Goal: Task Accomplishment & Management: Complete application form

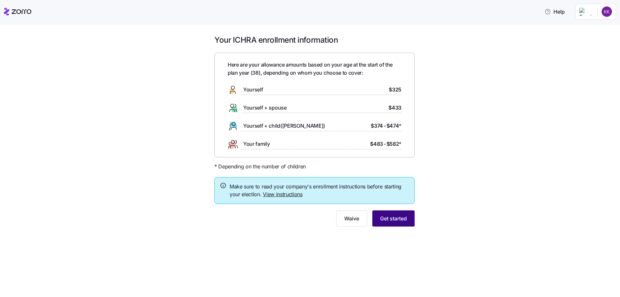
click at [400, 213] on button "Get started" at bounding box center [393, 218] width 42 height 16
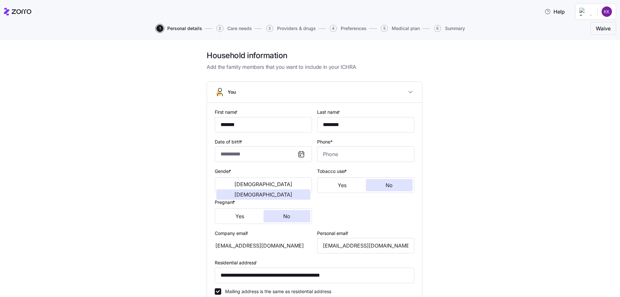
type input "**********"
type input "[PHONE_NUMBER]"
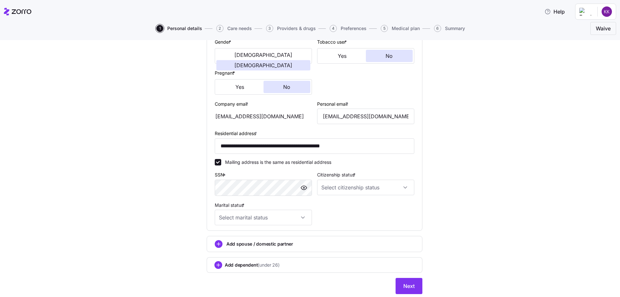
scroll to position [150, 0]
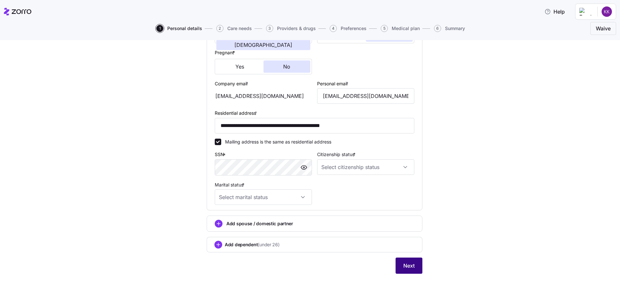
click at [406, 264] on span "Next" at bounding box center [408, 266] width 11 height 8
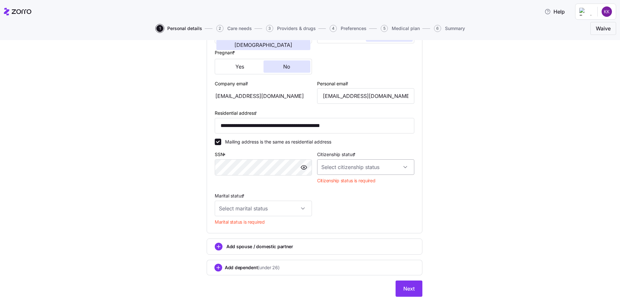
click at [332, 168] on input "Citizenship status *" at bounding box center [365, 167] width 97 height 16
click at [333, 182] on div "[DEMOGRAPHIC_DATA] citizen" at bounding box center [364, 187] width 92 height 14
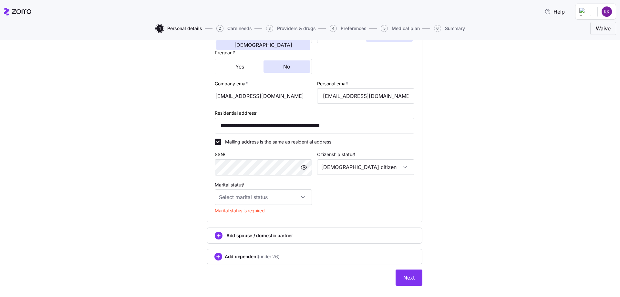
type input "[DEMOGRAPHIC_DATA] citizen"
click at [290, 198] on input "Marital status *" at bounding box center [263, 197] width 97 height 16
click at [274, 216] on div "Single" at bounding box center [261, 217] width 92 height 14
type input "Single"
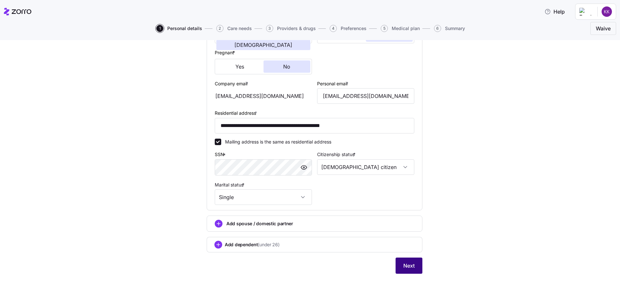
click at [407, 268] on span "Next" at bounding box center [408, 266] width 11 height 8
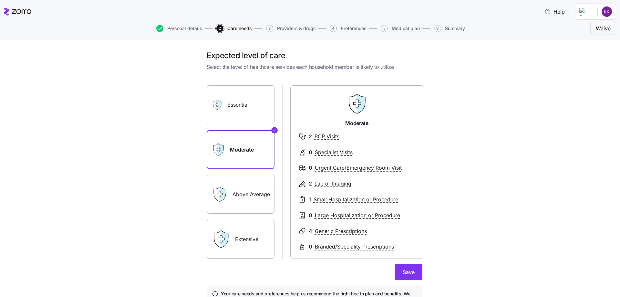
click at [229, 116] on label "Essential" at bounding box center [241, 104] width 68 height 39
click at [0, 0] on input "Essential" at bounding box center [0, 0] width 0 height 0
click at [229, 147] on label "Moderate" at bounding box center [241, 149] width 68 height 39
click at [0, 0] on input "Moderate" at bounding box center [0, 0] width 0 height 0
click at [228, 113] on label "Essential" at bounding box center [241, 104] width 68 height 39
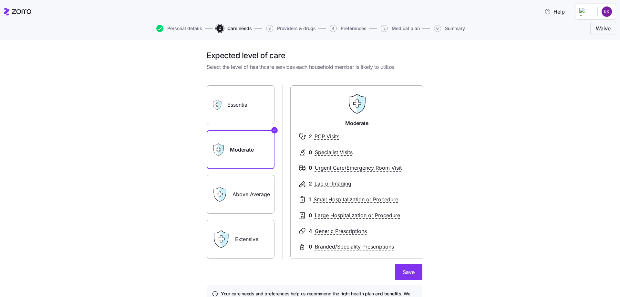
click at [0, 0] on input "Essential" at bounding box center [0, 0] width 0 height 0
click at [228, 141] on label "Moderate" at bounding box center [241, 149] width 68 height 39
click at [0, 0] on input "Moderate" at bounding box center [0, 0] width 0 height 0
click at [408, 265] on button "Save" at bounding box center [408, 272] width 27 height 16
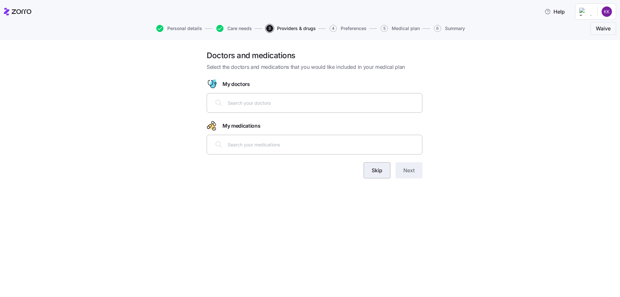
click at [382, 173] on span "Skip" at bounding box center [377, 170] width 11 height 8
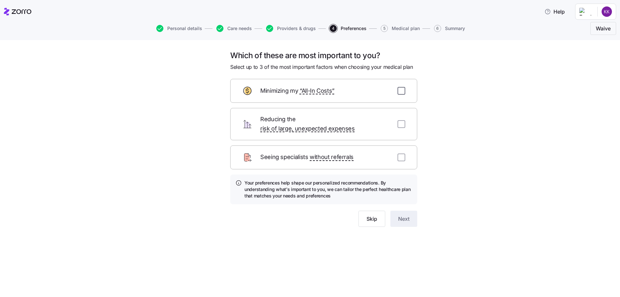
click at [404, 90] on input "checkbox" at bounding box center [402, 91] width 8 height 8
checkbox input "true"
click at [402, 221] on span "Next" at bounding box center [403, 219] width 11 height 8
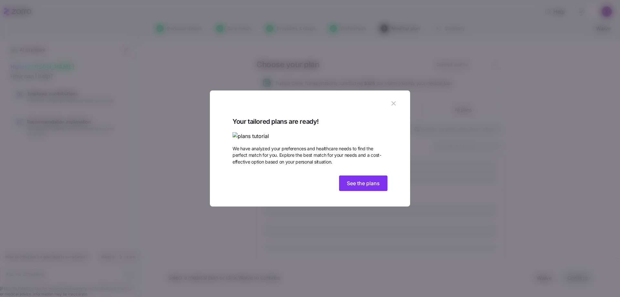
click at [363, 187] on span "See the plans" at bounding box center [363, 183] width 33 height 8
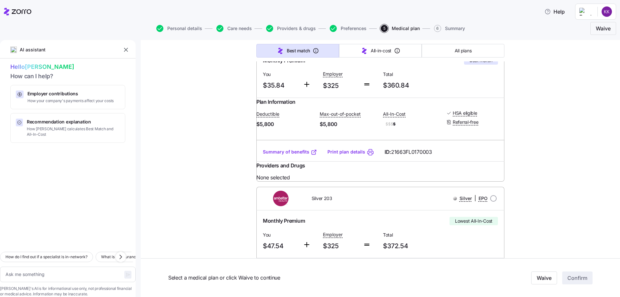
scroll to position [97, 0]
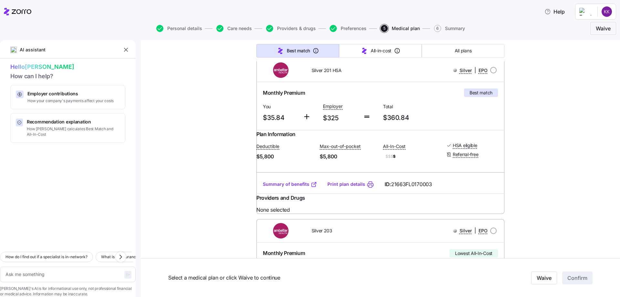
click at [287, 187] on link "Summary of benefits" at bounding box center [290, 184] width 54 height 6
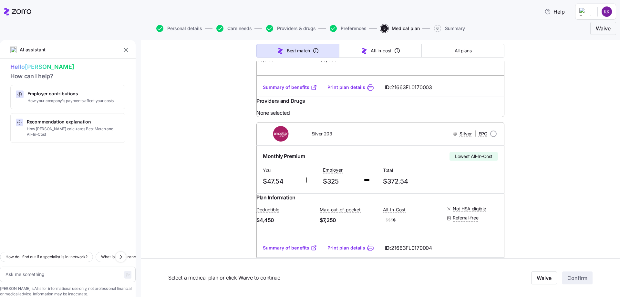
scroll to position [258, 0]
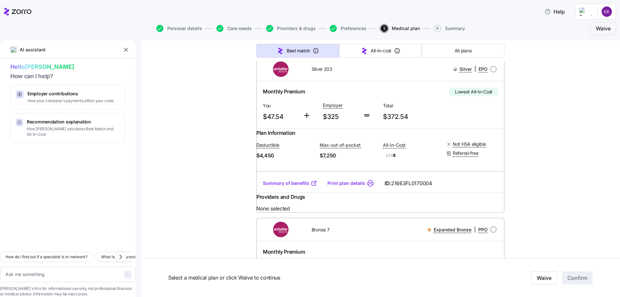
click at [291, 186] on link "Summary of benefits" at bounding box center [290, 183] width 54 height 6
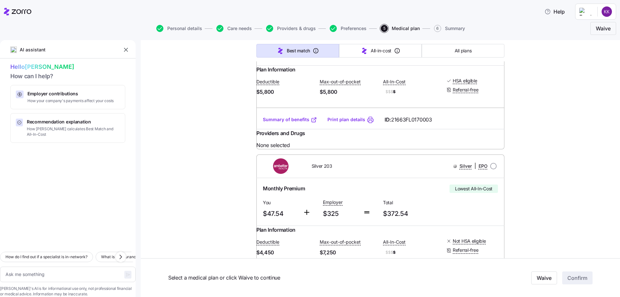
scroll to position [129, 0]
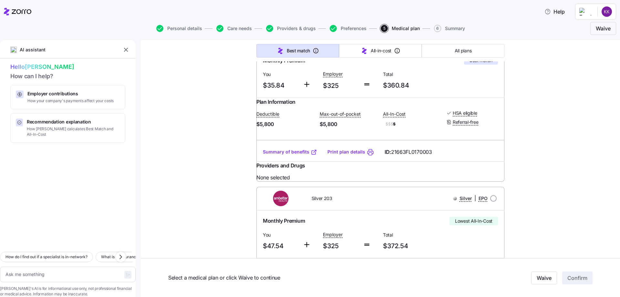
click at [292, 155] on link "Summary of benefits" at bounding box center [290, 152] width 54 height 6
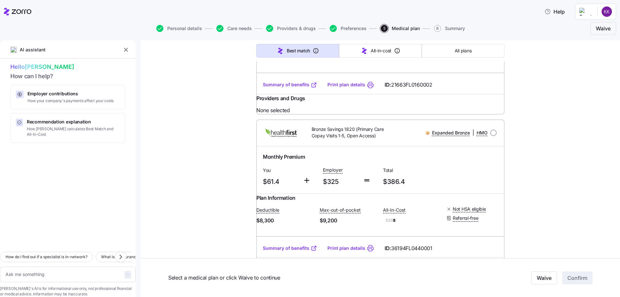
scroll to position [420, 0]
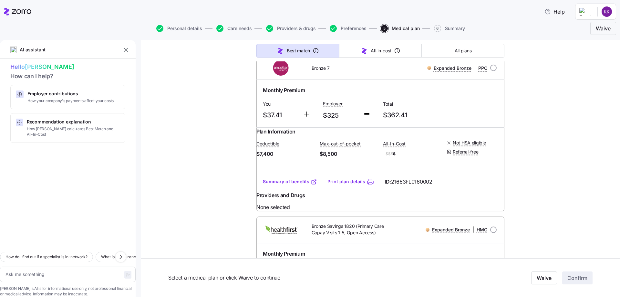
click at [298, 185] on link "Summary of benefits" at bounding box center [290, 181] width 54 height 6
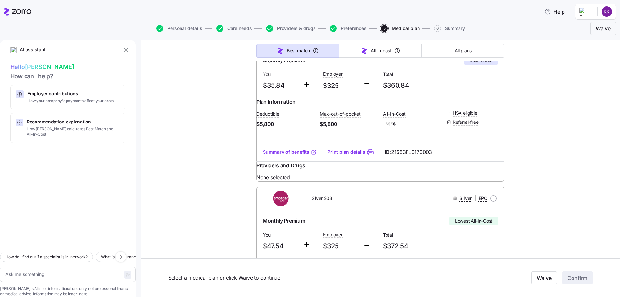
scroll to position [226, 0]
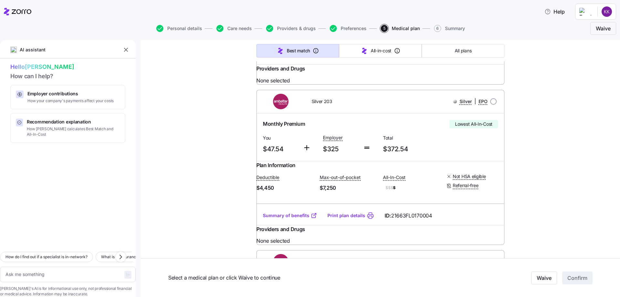
click at [287, 219] on link "Summary of benefits" at bounding box center [290, 215] width 54 height 6
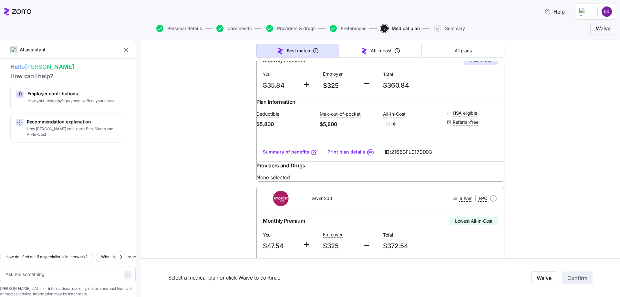
click at [290, 155] on link "Summary of benefits" at bounding box center [290, 152] width 54 height 6
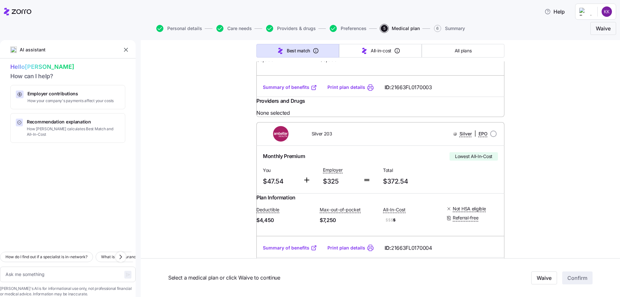
scroll to position [258, 0]
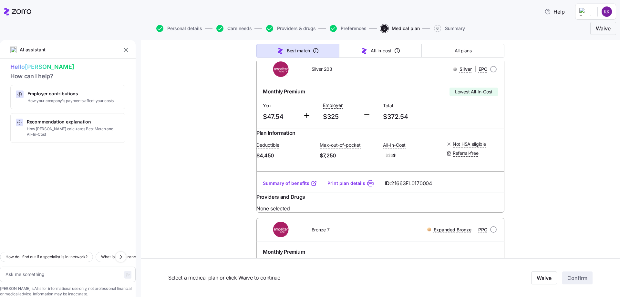
click at [289, 186] on link "Summary of benefits" at bounding box center [290, 183] width 54 height 6
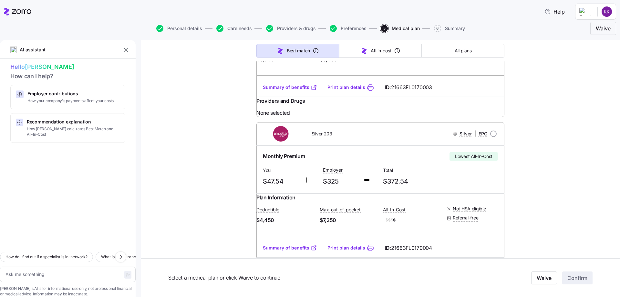
scroll to position [97, 0]
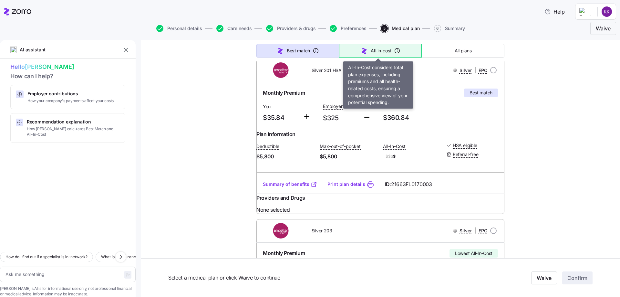
click at [382, 53] on span "All-in-cost" at bounding box center [381, 50] width 21 height 6
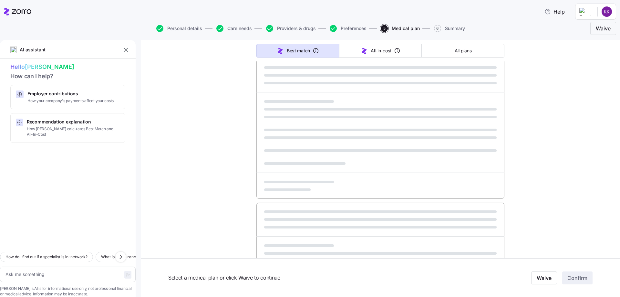
type textarea "x"
type input "Sorted by: All-in-cost"
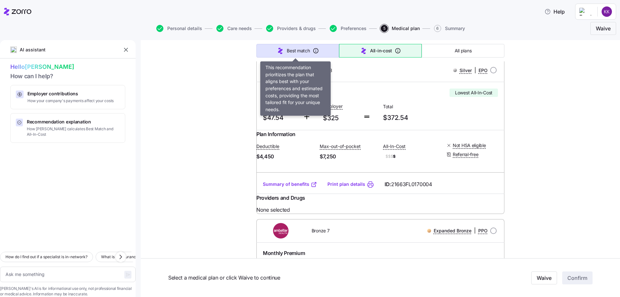
click at [297, 51] on span "Best match" at bounding box center [298, 50] width 23 height 6
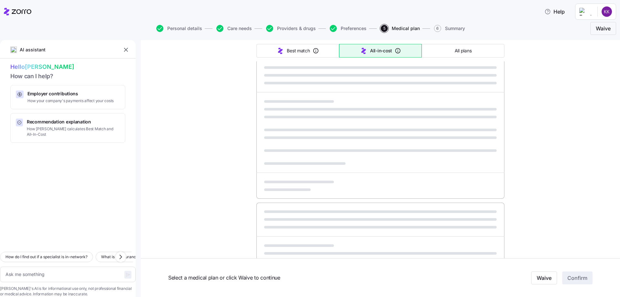
type textarea "x"
type input "Sorted by: Best match"
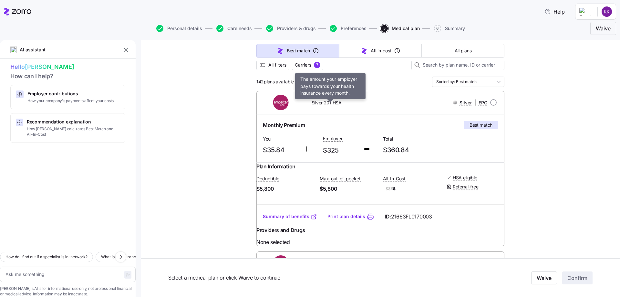
scroll to position [129, 0]
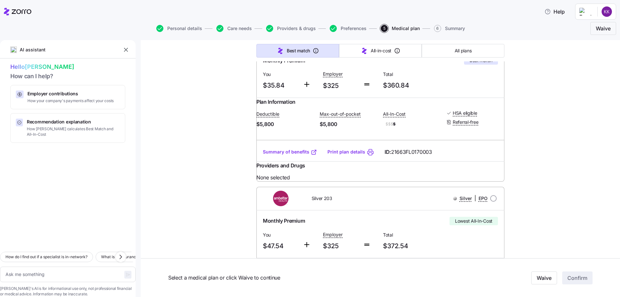
click at [295, 155] on link "Summary of benefits" at bounding box center [290, 152] width 54 height 6
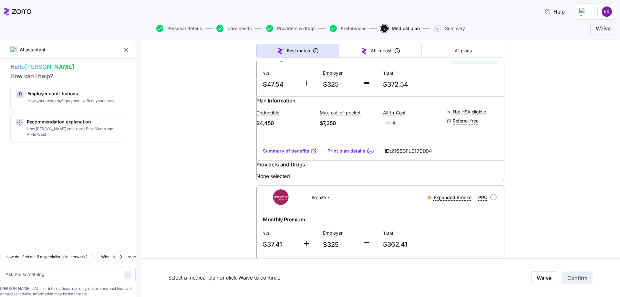
scroll to position [226, 0]
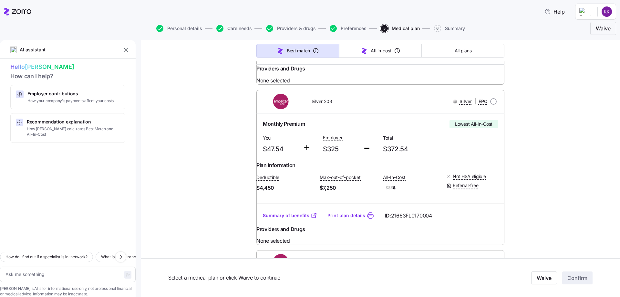
click at [294, 219] on link "Summary of benefits" at bounding box center [290, 215] width 54 height 6
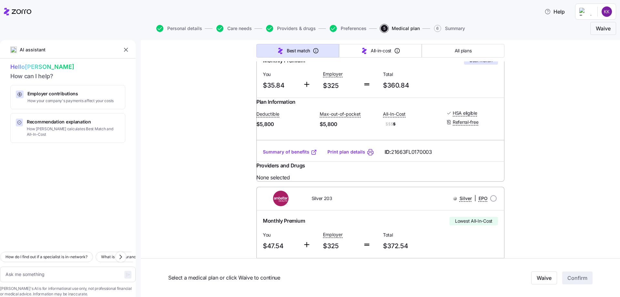
scroll to position [65, 0]
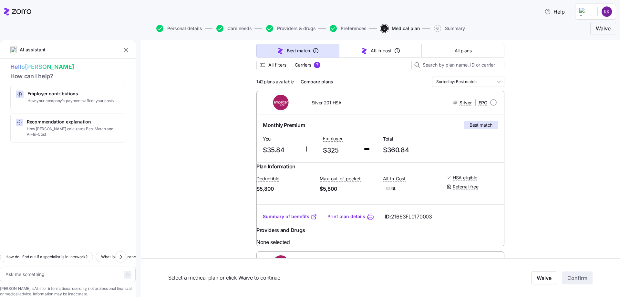
click at [492, 102] on input "radio" at bounding box center [493, 102] width 6 height 6
radio input "true"
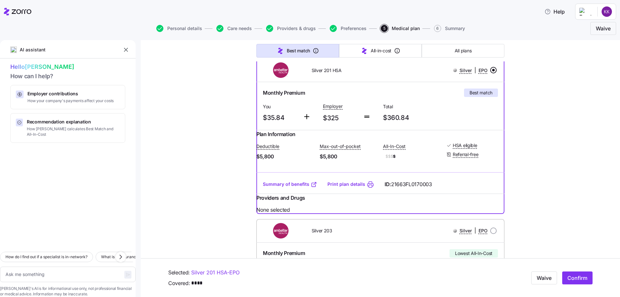
scroll to position [129, 0]
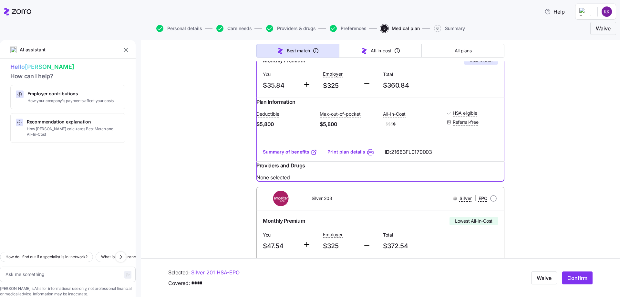
click at [298, 155] on link "Summary of benefits" at bounding box center [290, 152] width 54 height 6
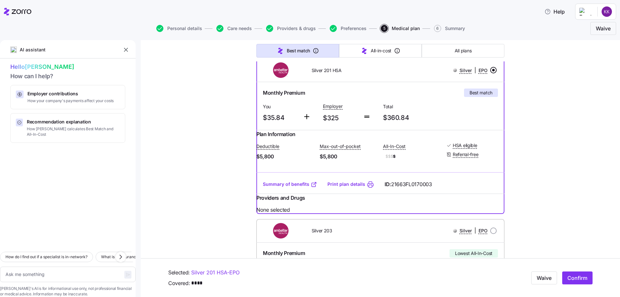
scroll to position [65, 0]
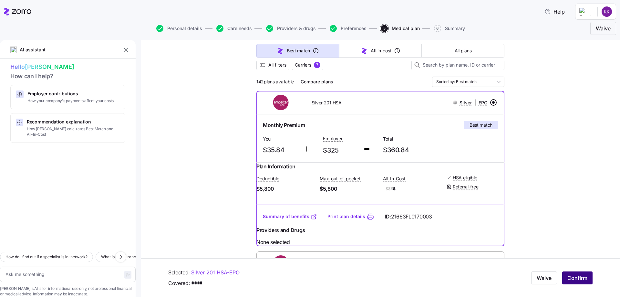
click at [572, 279] on span "Confirm" at bounding box center [577, 278] width 20 height 8
type textarea "x"
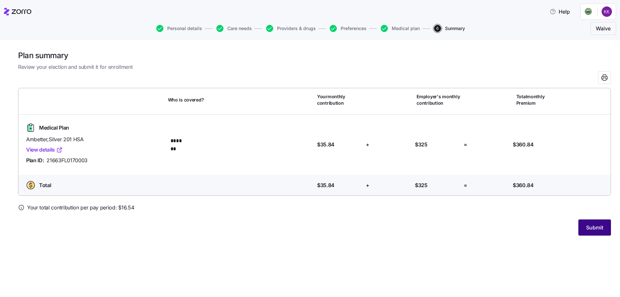
click at [596, 226] on span "Submit" at bounding box center [594, 228] width 17 height 8
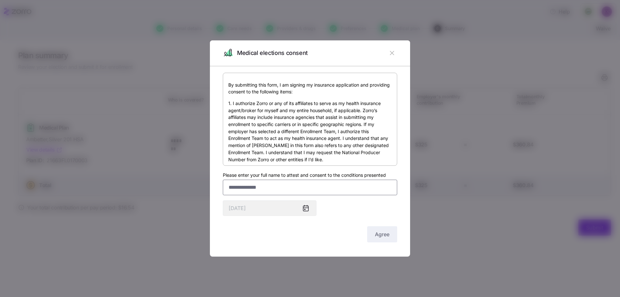
click at [297, 182] on input "Please enter your full name to attest and consent to the conditions presented" at bounding box center [310, 188] width 174 height 16
type input "*"
type input "**********"
click at [380, 235] on span "Agree" at bounding box center [382, 234] width 15 height 8
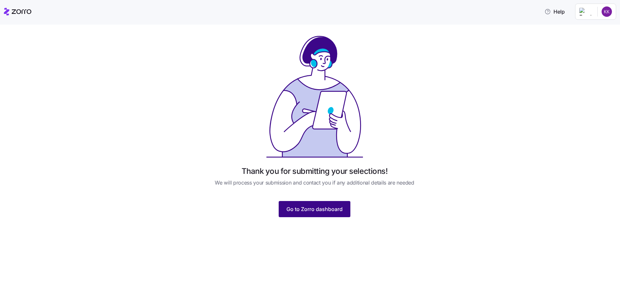
click at [321, 209] on span "Go to Zorro dashboard" at bounding box center [314, 209] width 56 height 8
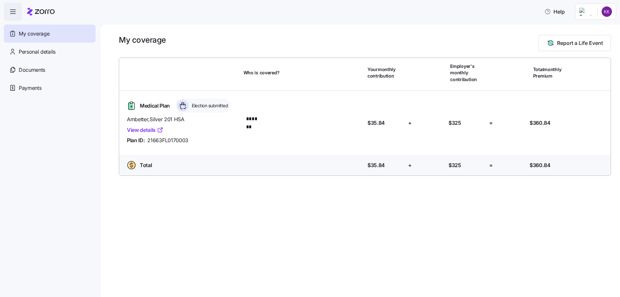
drag, startPoint x: 548, startPoint y: 0, endPoint x: 440, endPoint y: 18, distance: 109.4
click at [445, 18] on div "Help" at bounding box center [310, 12] width 612 height 18
